Goal: Information Seeking & Learning: Learn about a topic

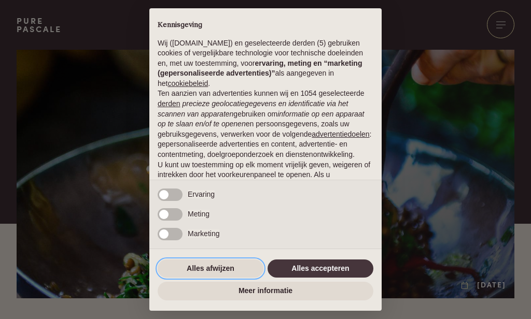
click at [233, 266] on button "Alles afwijzen" at bounding box center [211, 269] width 106 height 19
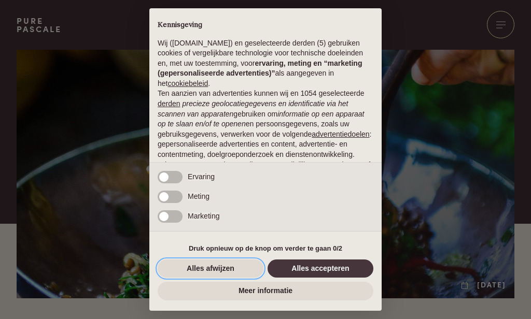
scroll to position [90, 0]
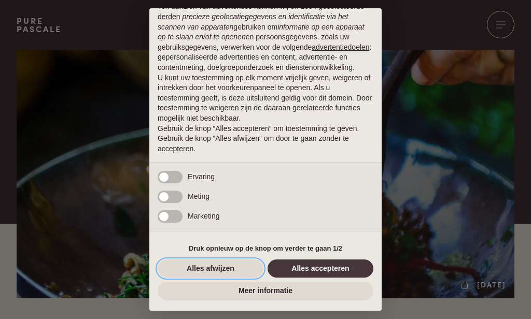
click at [236, 269] on button "Alles afwijzen" at bounding box center [211, 269] width 106 height 19
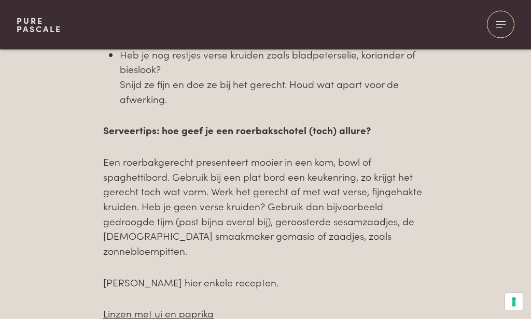
scroll to position [1118, 0]
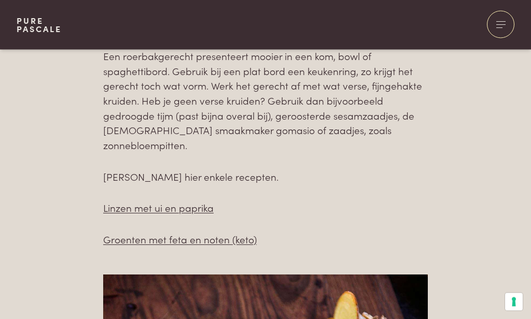
scroll to position [1251, 0]
click at [196, 201] on link "Linzen met ui en paprika" at bounding box center [158, 208] width 110 height 14
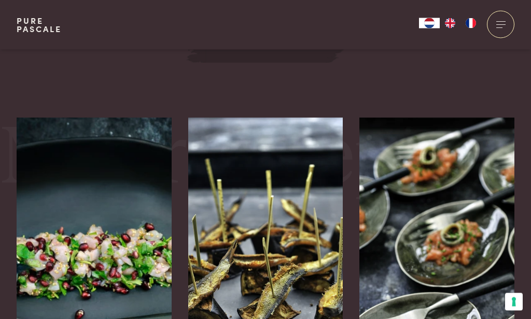
scroll to position [1526, 0]
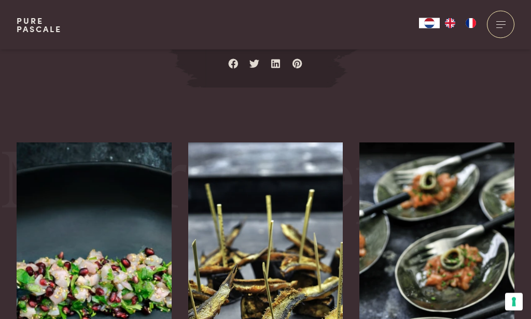
click at [500, 25] on div at bounding box center [500, 24] width 27 height 27
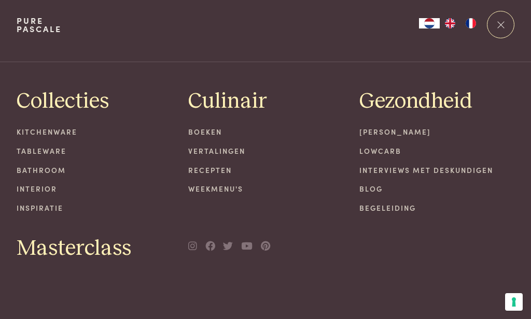
click at [220, 168] on link "Recepten" at bounding box center [265, 170] width 155 height 11
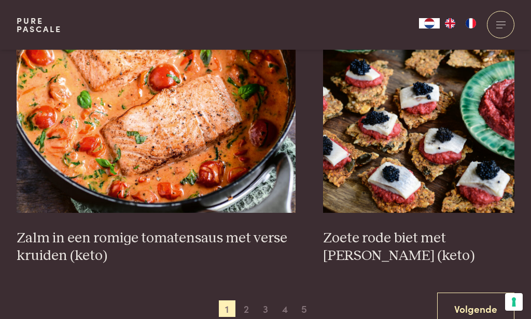
click at [455, 306] on link "Volgende" at bounding box center [475, 309] width 77 height 33
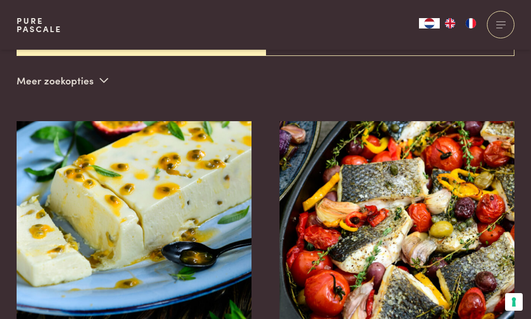
scroll to position [333, 0]
click at [449, 235] on img at bounding box center [396, 225] width 235 height 207
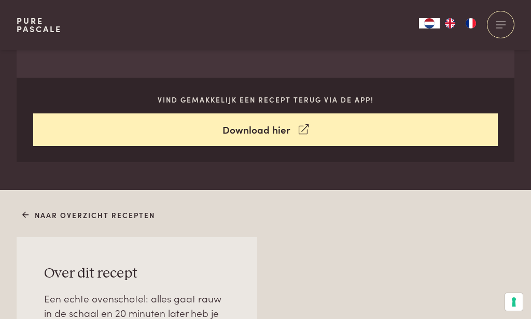
scroll to position [468, 0]
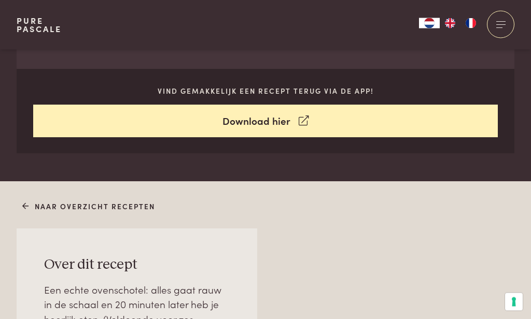
click at [309, 122] on link "Download hier" at bounding box center [265, 121] width 465 height 33
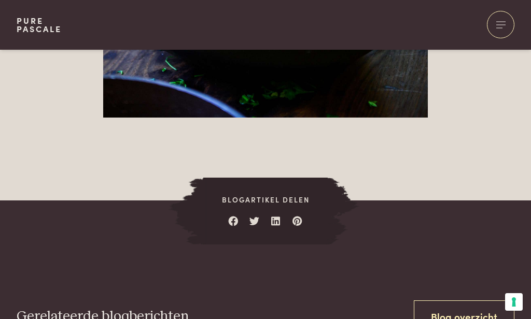
scroll to position [2953, 0]
